Goal: Task Accomplishment & Management: Manage account settings

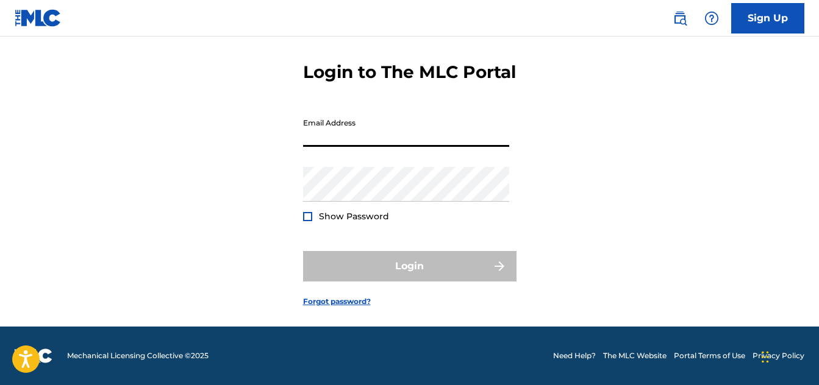
scroll to position [66, 0]
type input "[EMAIL_ADDRESS][DOMAIN_NAME]"
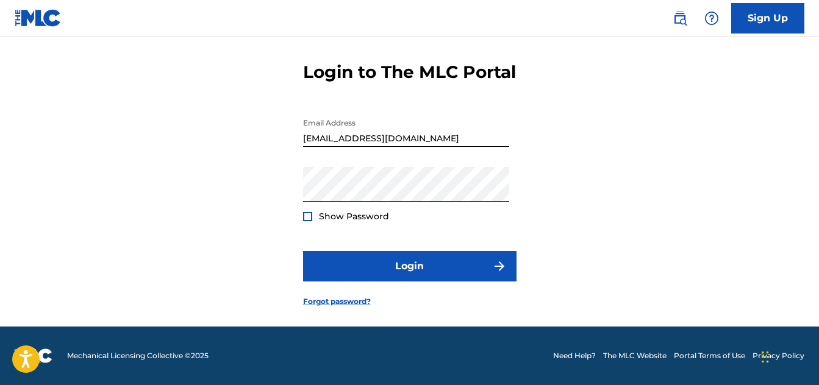
click at [305, 215] on div at bounding box center [307, 216] width 9 height 9
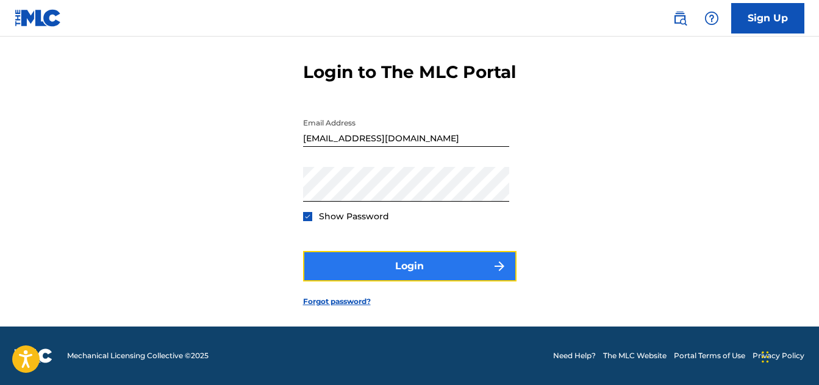
click at [412, 268] on button "Login" at bounding box center [409, 266] width 213 height 30
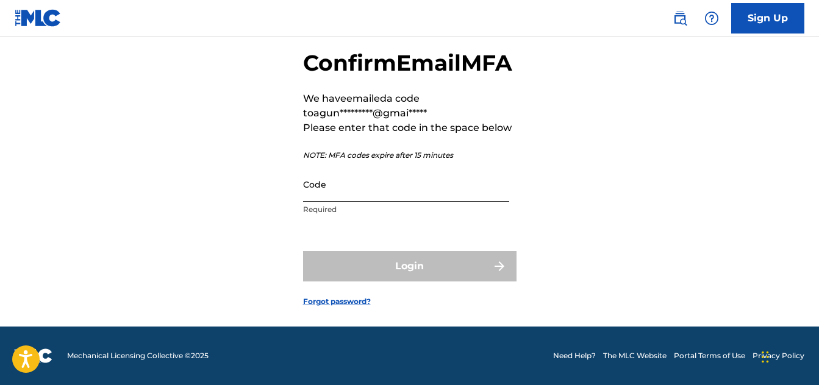
click at [346, 202] on input "Code" at bounding box center [406, 184] width 206 height 35
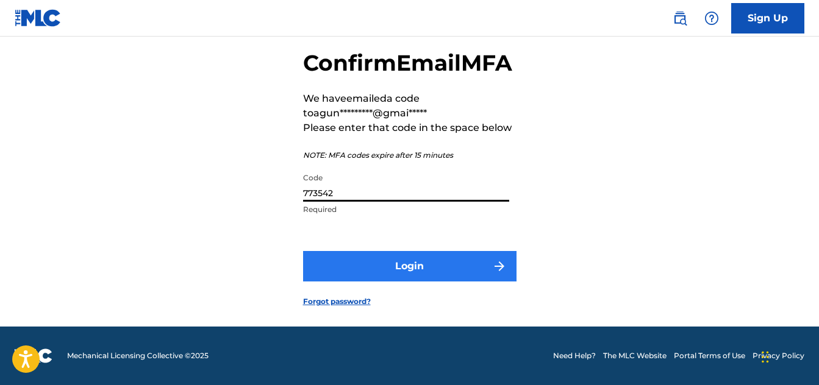
type input "773542"
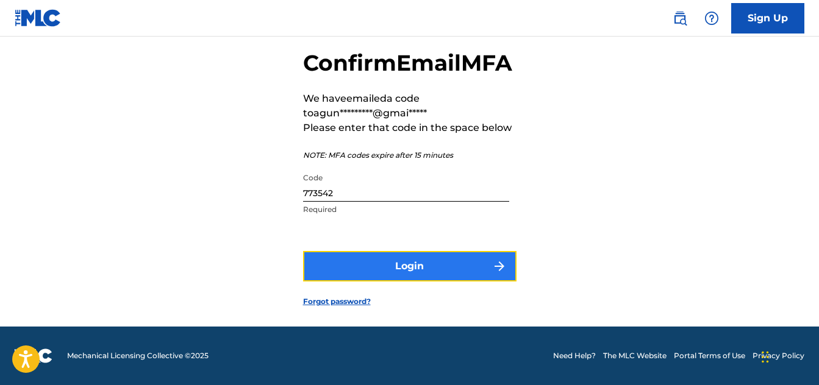
click at [416, 282] on button "Login" at bounding box center [409, 266] width 213 height 30
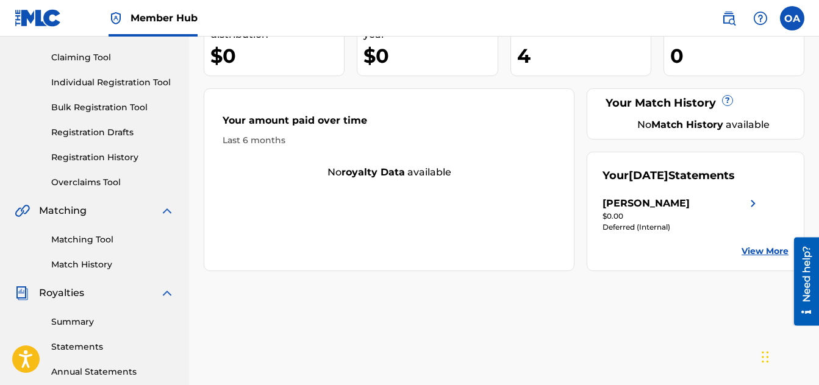
scroll to position [183, 0]
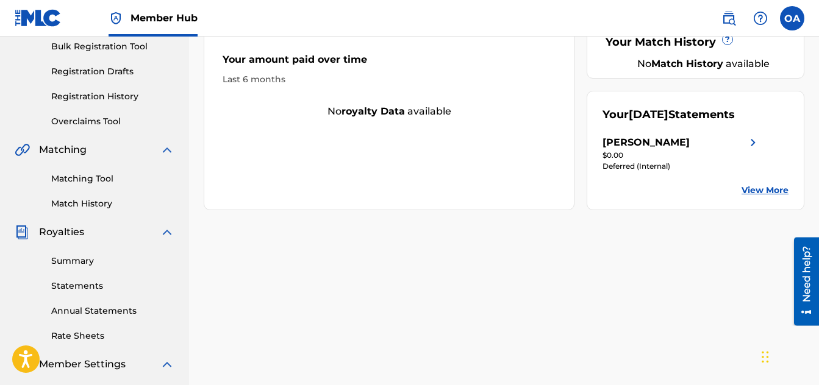
click at [753, 150] on img at bounding box center [752, 142] width 15 height 15
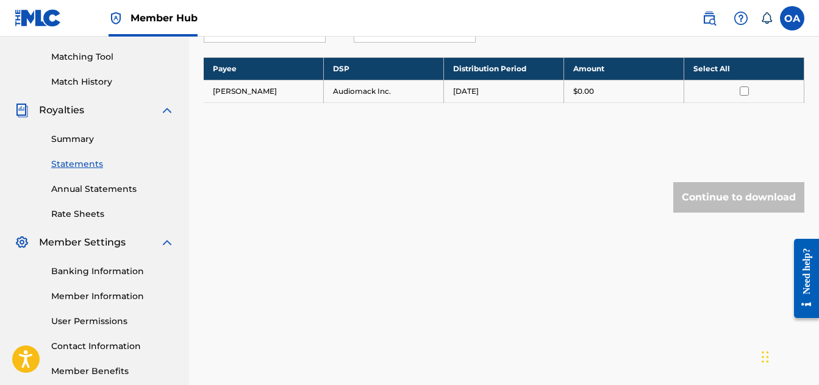
scroll to position [366, 0]
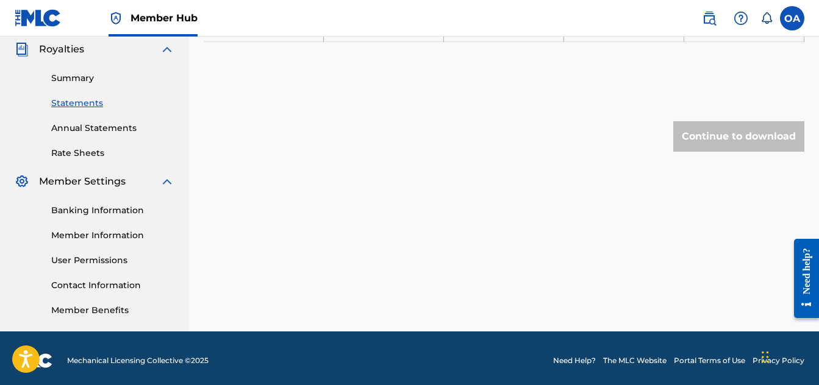
click at [100, 211] on link "Banking Information" at bounding box center [112, 210] width 123 height 13
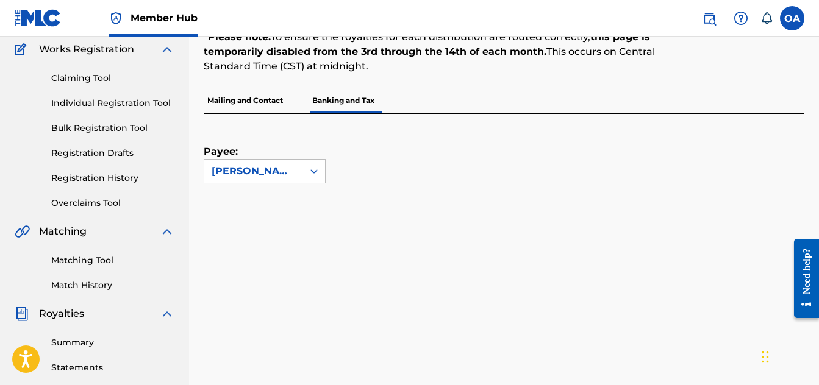
scroll to position [183, 0]
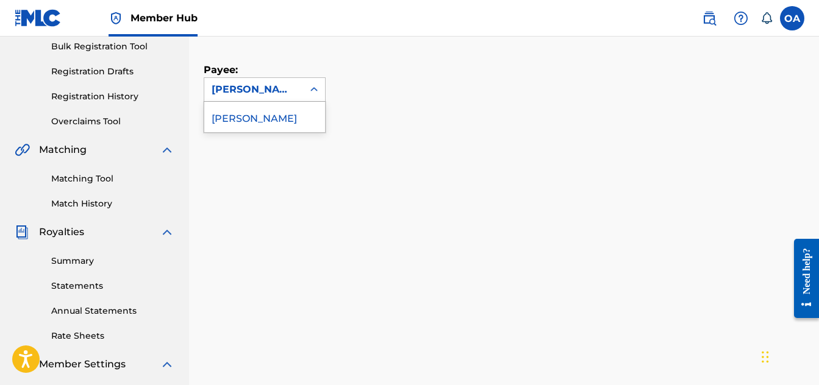
click at [315, 89] on icon at bounding box center [314, 90] width 12 height 12
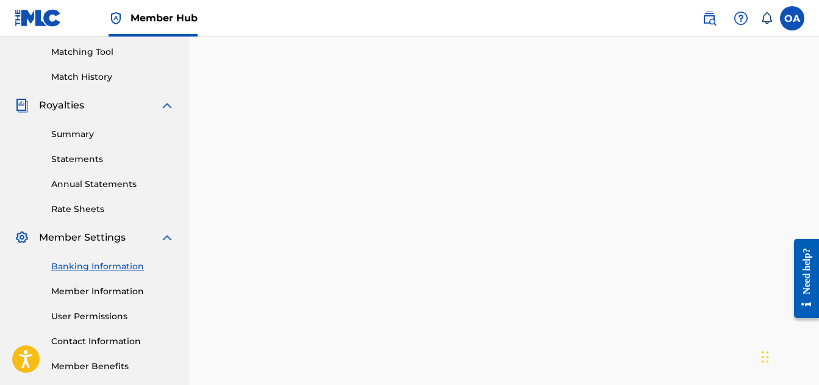
scroll to position [371, 0]
